Goal: Find specific page/section: Find specific page/section

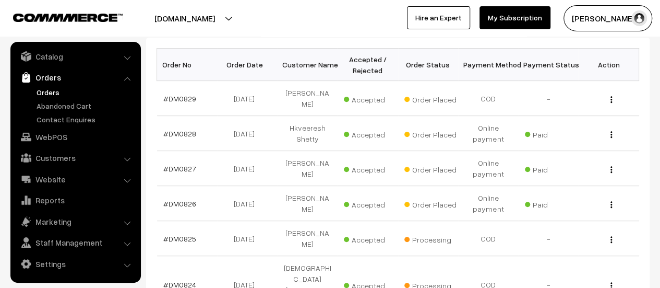
scroll to position [162, 0]
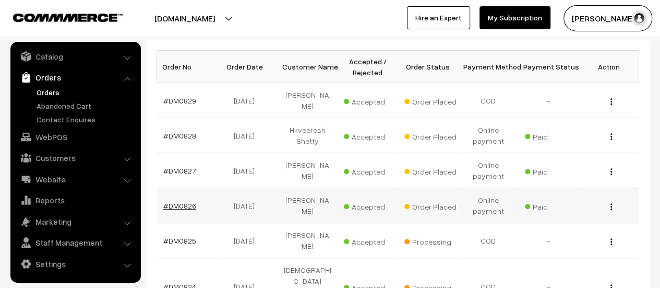
click at [182, 205] on link "#DM0826" at bounding box center [179, 205] width 33 height 9
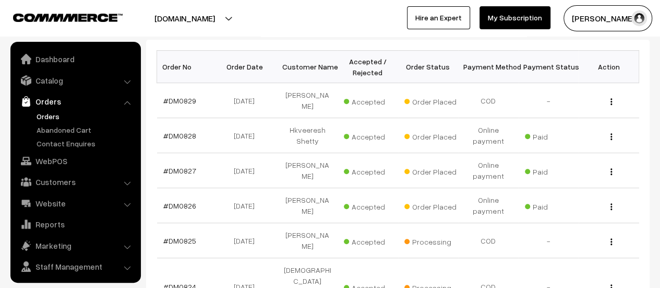
scroll to position [24, 0]
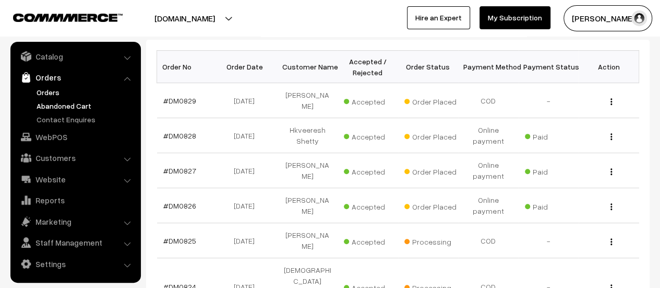
click at [63, 104] on link "Abandoned Cart" at bounding box center [85, 105] width 103 height 11
